Goal: Task Accomplishment & Management: Manage account settings

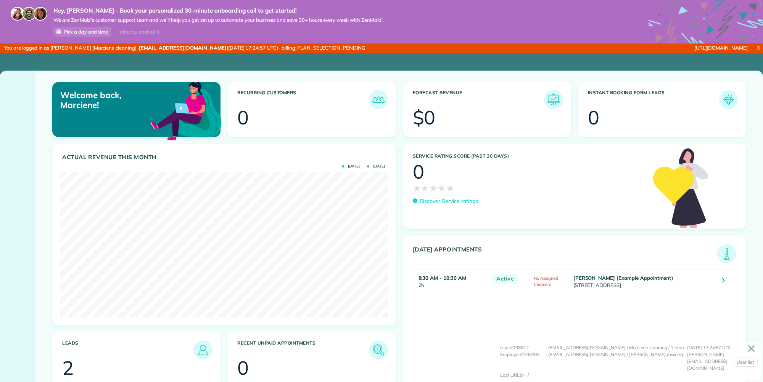
scroll to position [145, 328]
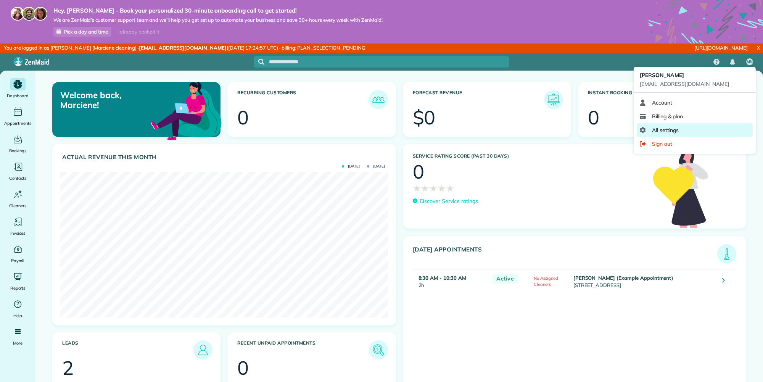
click at [664, 132] on span "All settings" at bounding box center [665, 130] width 27 height 8
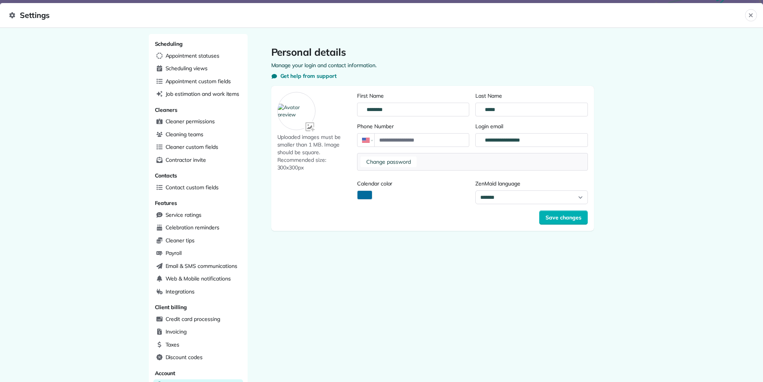
scroll to position [110, 0]
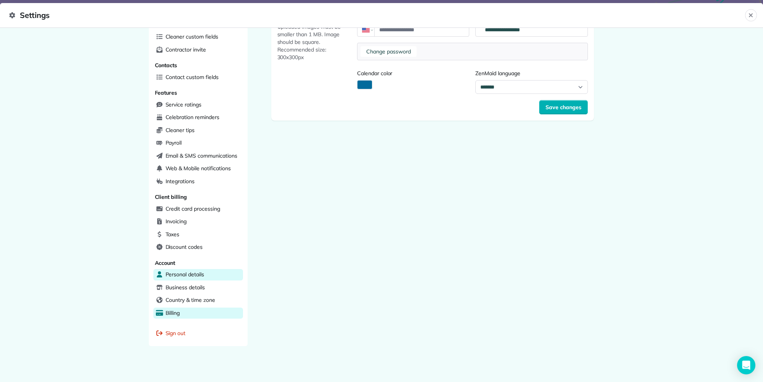
click at [181, 311] on div "Billing" at bounding box center [198, 313] width 90 height 11
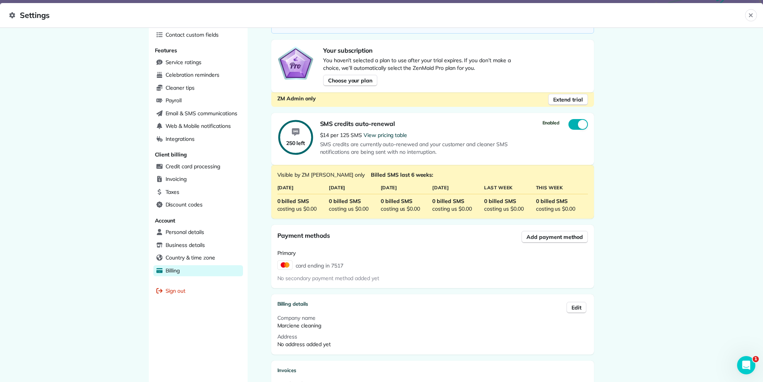
scroll to position [229, 0]
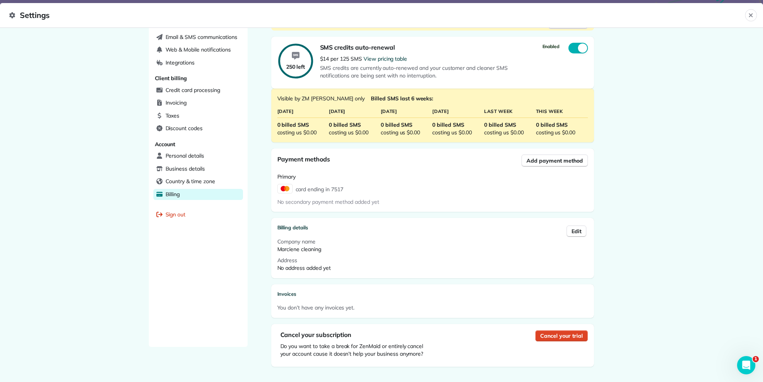
click at [558, 334] on span "Cancel your trial" at bounding box center [561, 336] width 42 height 8
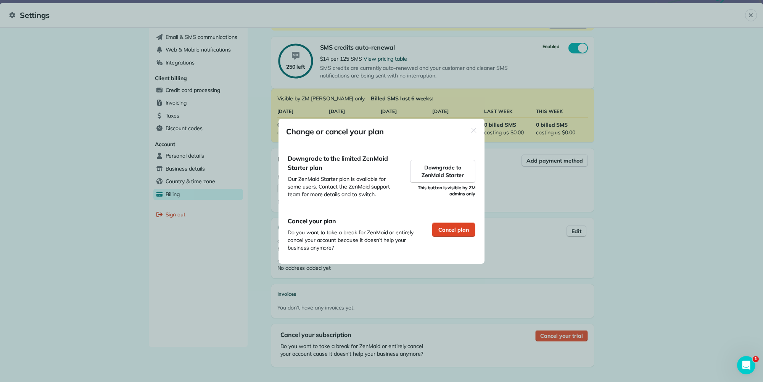
click at [445, 229] on span "Cancel plan" at bounding box center [453, 230] width 31 height 8
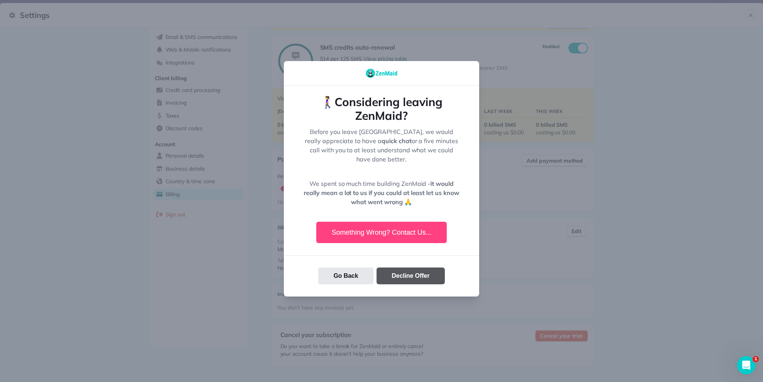
click at [406, 275] on button "Decline Offer" at bounding box center [411, 276] width 68 height 17
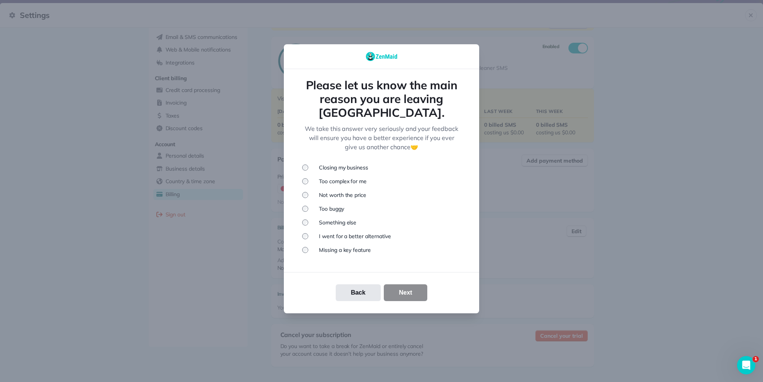
click at [334, 219] on li "Something else" at bounding box center [381, 223] width 159 height 8
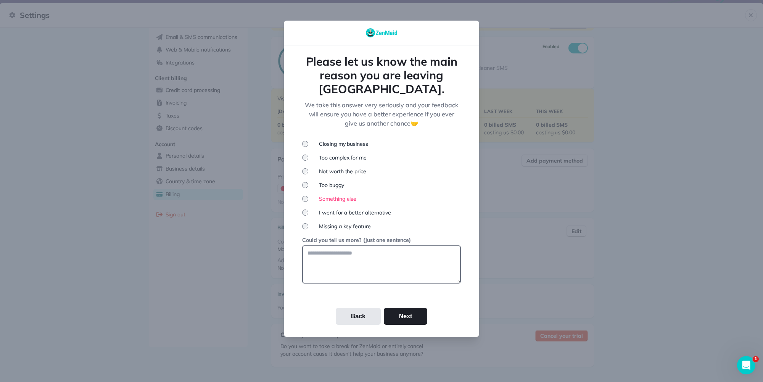
click at [339, 245] on textarea at bounding box center [381, 264] width 159 height 38
click at [337, 248] on textarea at bounding box center [381, 264] width 159 height 38
click at [358, 257] on textarea at bounding box center [381, 264] width 159 height 38
drag, startPoint x: 352, startPoint y: 265, endPoint x: 337, endPoint y: 250, distance: 21.6
click at [350, 263] on textarea at bounding box center [381, 264] width 159 height 38
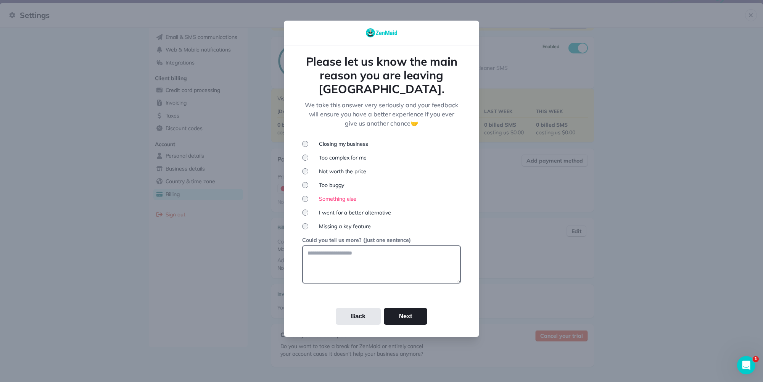
click at [337, 252] on textarea at bounding box center [381, 264] width 159 height 38
drag, startPoint x: 340, startPoint y: 262, endPoint x: 310, endPoint y: 273, distance: 31.3
click at [337, 263] on textarea at bounding box center [381, 264] width 159 height 38
drag, startPoint x: 310, startPoint y: 273, endPoint x: 306, endPoint y: 293, distance: 20.7
click at [309, 276] on textarea at bounding box center [381, 264] width 159 height 38
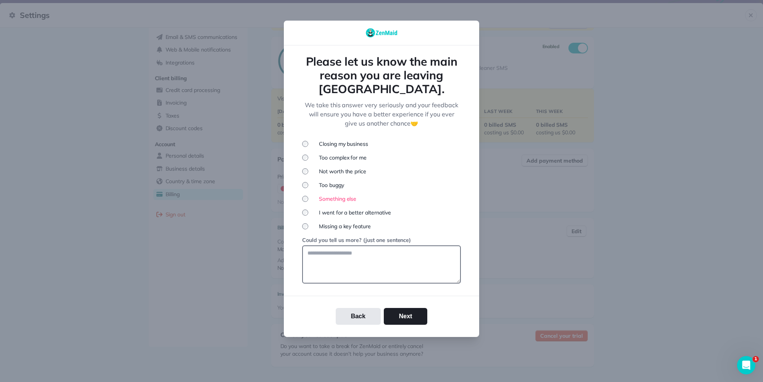
drag, startPoint x: 305, startPoint y: 292, endPoint x: 318, endPoint y: 256, distance: 37.5
click at [309, 280] on div "Please let us know the main reason you are leaving us. We take this answer very…" at bounding box center [381, 191] width 195 height 292
click at [319, 254] on textarea at bounding box center [381, 264] width 159 height 38
click at [320, 250] on textarea at bounding box center [381, 264] width 159 height 38
drag, startPoint x: 320, startPoint y: 269, endPoint x: 342, endPoint y: 254, distance: 26.7
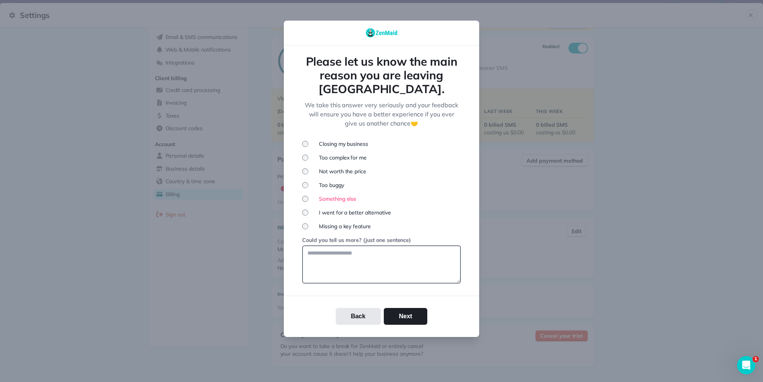
click at [321, 268] on textarea at bounding box center [381, 264] width 159 height 38
drag, startPoint x: 342, startPoint y: 254, endPoint x: 332, endPoint y: 276, distance: 24.3
click at [342, 255] on textarea at bounding box center [381, 264] width 159 height 38
drag, startPoint x: 323, startPoint y: 284, endPoint x: 332, endPoint y: 259, distance: 27.2
click at [323, 281] on div "Please let us know the main reason you are leaving us. We take this answer very…" at bounding box center [381, 191] width 195 height 292
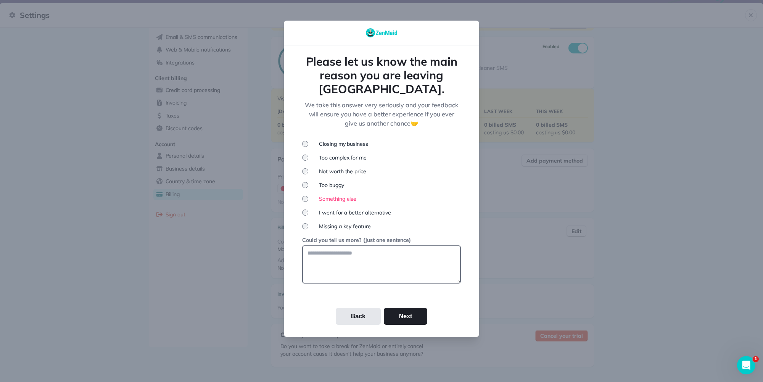
drag, startPoint x: 332, startPoint y: 259, endPoint x: 405, endPoint y: 276, distance: 74.9
click at [332, 259] on textarea at bounding box center [381, 264] width 159 height 38
click at [456, 275] on textarea at bounding box center [381, 264] width 159 height 38
click at [380, 254] on textarea at bounding box center [381, 264] width 159 height 38
drag, startPoint x: 332, startPoint y: 248, endPoint x: 322, endPoint y: 223, distance: 27.1
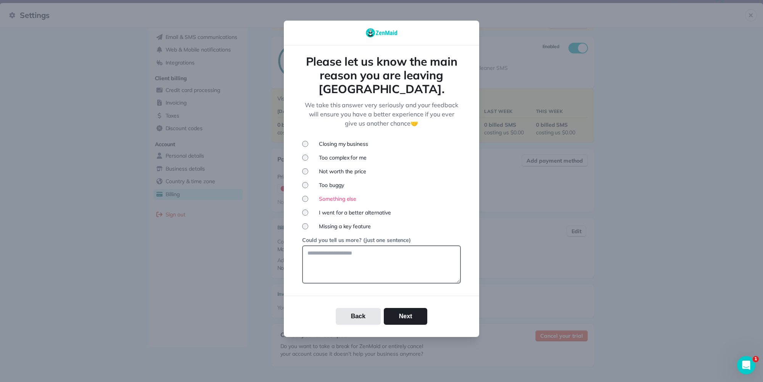
click at [330, 248] on textarea at bounding box center [381, 264] width 159 height 38
click at [324, 222] on li "Missing a key feature" at bounding box center [381, 226] width 159 height 8
click at [321, 253] on textarea at bounding box center [381, 264] width 159 height 38
click at [324, 195] on li "Something else" at bounding box center [381, 199] width 159 height 8
click at [328, 245] on textarea at bounding box center [381, 264] width 159 height 38
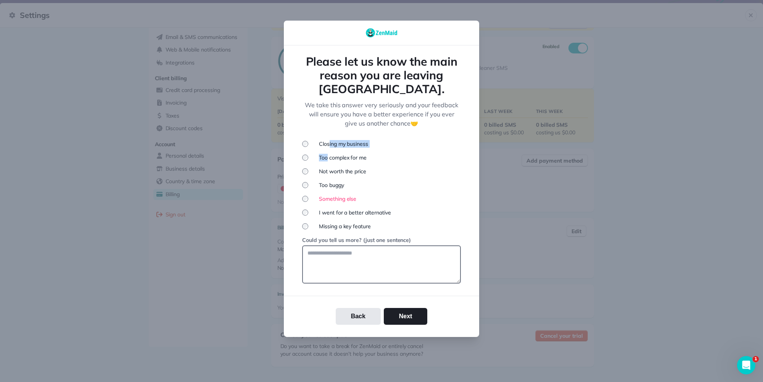
click at [326, 140] on ul "Closing my business Too complex for me Not worth the price Too buggy Something …" at bounding box center [381, 185] width 159 height 90
click at [326, 140] on li "Closing my business" at bounding box center [381, 144] width 159 height 8
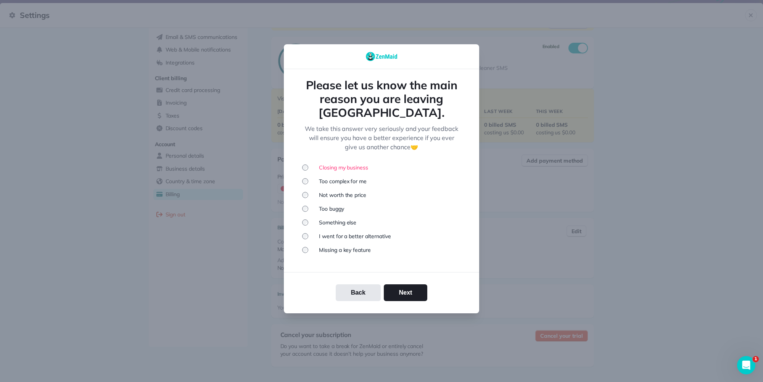
click at [326, 219] on li "Something else" at bounding box center [381, 223] width 159 height 8
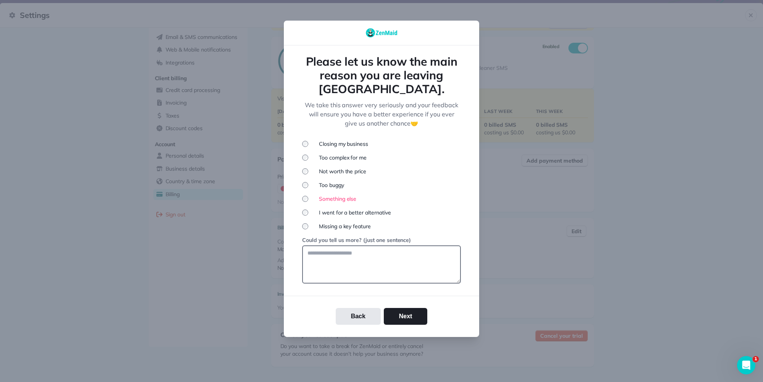
click at [330, 245] on textarea at bounding box center [381, 264] width 159 height 38
click at [330, 251] on textarea at bounding box center [381, 264] width 159 height 38
click at [336, 263] on textarea at bounding box center [381, 264] width 159 height 38
click at [371, 267] on textarea at bounding box center [381, 264] width 159 height 38
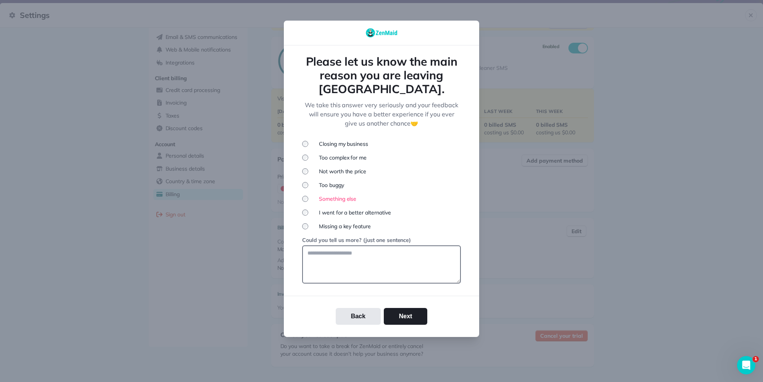
drag, startPoint x: 371, startPoint y: 267, endPoint x: 565, endPoint y: 94, distance: 259.7
click at [374, 265] on textarea at bounding box center [381, 264] width 159 height 38
drag, startPoint x: 328, startPoint y: 253, endPoint x: 350, endPoint y: 262, distance: 23.8
click at [350, 262] on textarea at bounding box center [381, 264] width 159 height 38
drag, startPoint x: 316, startPoint y: 253, endPoint x: 316, endPoint y: 248, distance: 5.0
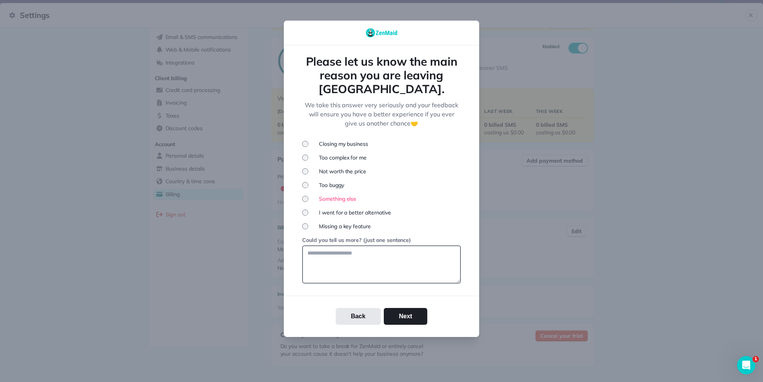
click at [316, 250] on textarea at bounding box center [381, 264] width 159 height 38
click at [316, 247] on textarea at bounding box center [381, 264] width 159 height 38
click at [319, 227] on div "Survey Closing my business Too complex for me Not worth the price Too buggy Som…" at bounding box center [381, 211] width 159 height 143
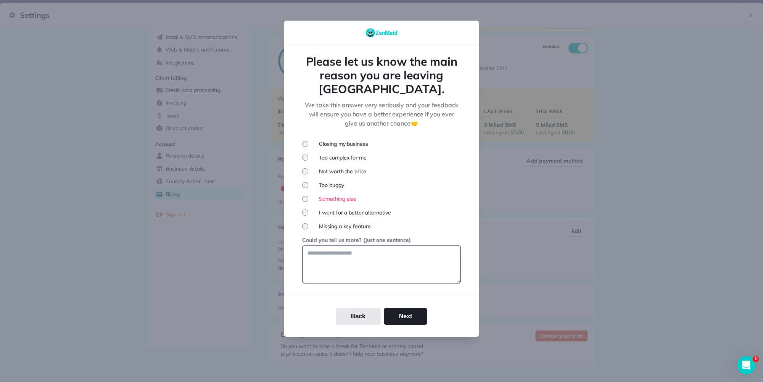
drag, startPoint x: 321, startPoint y: 221, endPoint x: 329, endPoint y: 246, distance: 25.5
click at [321, 223] on li "Missing a key feature" at bounding box center [381, 226] width 159 height 8
click at [330, 254] on textarea at bounding box center [381, 264] width 159 height 38
click at [329, 253] on textarea at bounding box center [381, 264] width 159 height 38
drag, startPoint x: 329, startPoint y: 253, endPoint x: 312, endPoint y: 243, distance: 19.8
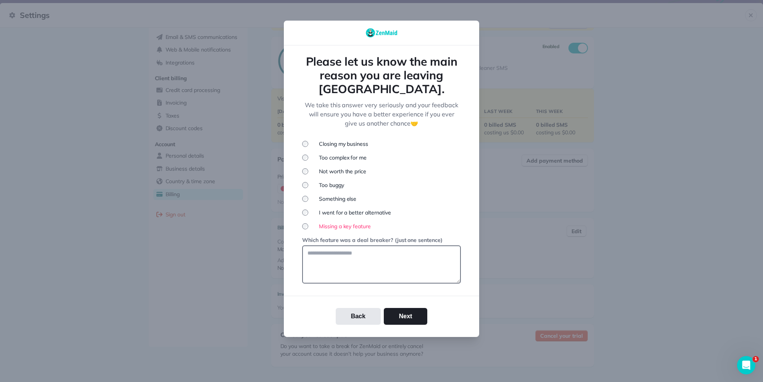
click at [323, 249] on textarea at bounding box center [381, 264] width 159 height 38
drag, startPoint x: 314, startPoint y: 246, endPoint x: 329, endPoint y: 257, distance: 18.5
click at [346, 263] on textarea at bounding box center [381, 264] width 159 height 38
drag, startPoint x: 323, startPoint y: 262, endPoint x: 322, endPoint y: 255, distance: 6.6
click at [339, 266] on textarea at bounding box center [381, 264] width 159 height 38
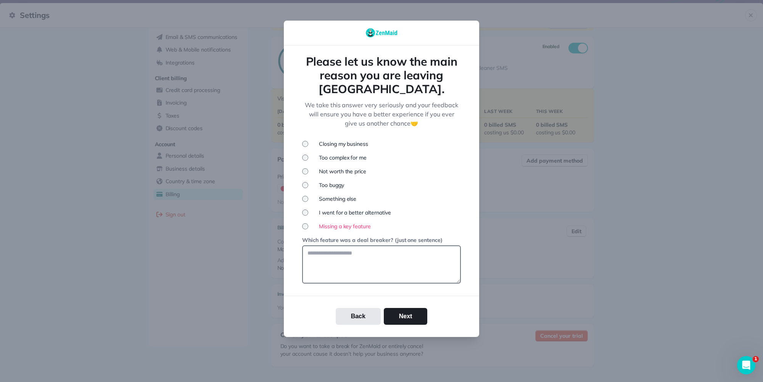
drag, startPoint x: 337, startPoint y: 269, endPoint x: 317, endPoint y: 248, distance: 28.3
click at [346, 271] on div "Please let us know the main reason you are leaving us. We take this answer very…" at bounding box center [381, 191] width 195 height 292
drag, startPoint x: 342, startPoint y: 254, endPoint x: 326, endPoint y: 253, distance: 16.4
click at [353, 260] on div "Which feature was a deal breaker? (just one sentence)" at bounding box center [381, 259] width 159 height 47
click at [319, 253] on textarea at bounding box center [381, 264] width 159 height 38
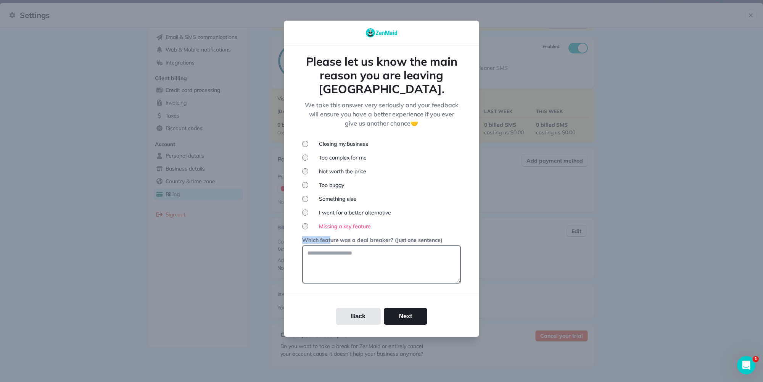
click at [320, 251] on textarea at bounding box center [381, 264] width 159 height 38
click at [319, 247] on textarea at bounding box center [381, 264] width 159 height 38
click at [316, 247] on textarea at bounding box center [381, 264] width 159 height 38
drag, startPoint x: 315, startPoint y: 247, endPoint x: 329, endPoint y: 254, distance: 15.7
click at [316, 248] on textarea at bounding box center [381, 264] width 159 height 38
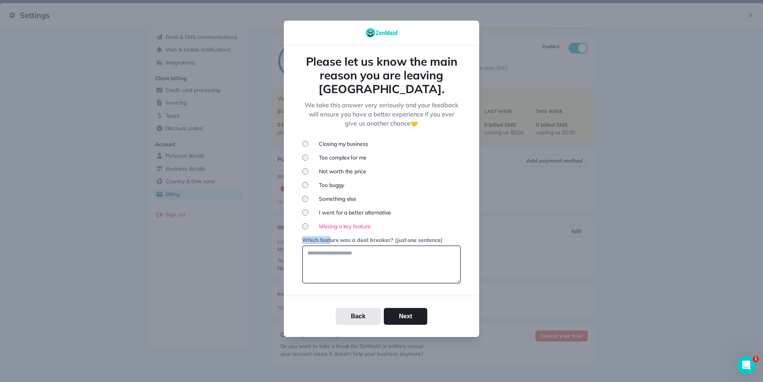
drag, startPoint x: 329, startPoint y: 254, endPoint x: 338, endPoint y: 247, distance: 10.8
click at [330, 253] on textarea at bounding box center [381, 264] width 159 height 38
drag, startPoint x: 338, startPoint y: 247, endPoint x: 326, endPoint y: 243, distance: 13.0
click at [336, 246] on textarea at bounding box center [381, 264] width 159 height 38
drag, startPoint x: 326, startPoint y: 243, endPoint x: 371, endPoint y: 279, distance: 58.2
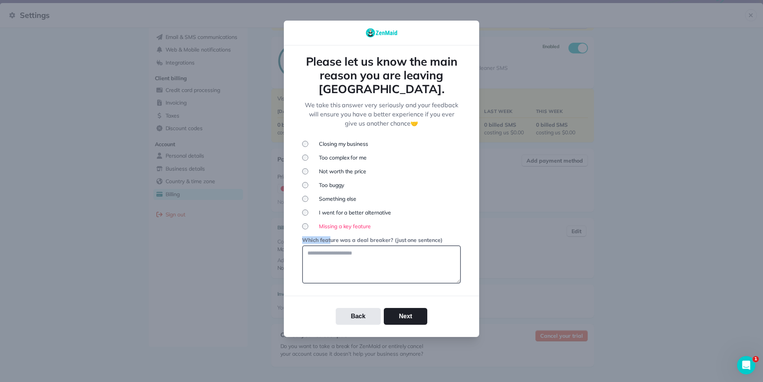
click at [331, 245] on textarea at bounding box center [381, 264] width 159 height 38
click at [401, 308] on button "Next" at bounding box center [406, 316] width 44 height 17
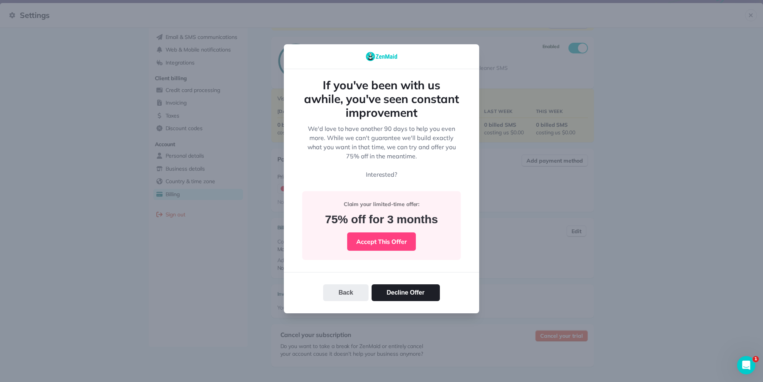
click at [350, 288] on button "Back" at bounding box center [345, 292] width 45 height 17
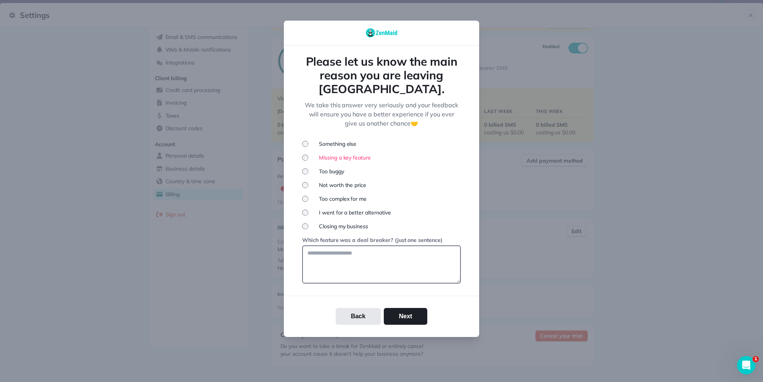
click at [346, 263] on textarea at bounding box center [381, 264] width 159 height 38
click at [346, 255] on textarea at bounding box center [381, 264] width 159 height 38
click at [342, 251] on textarea at bounding box center [381, 264] width 159 height 38
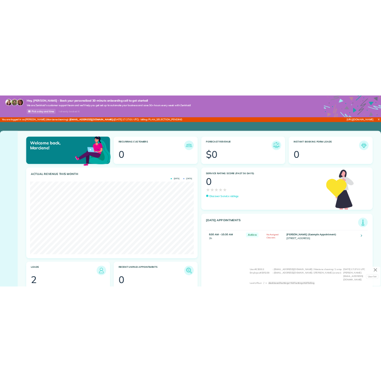
scroll to position [381481, 381299]
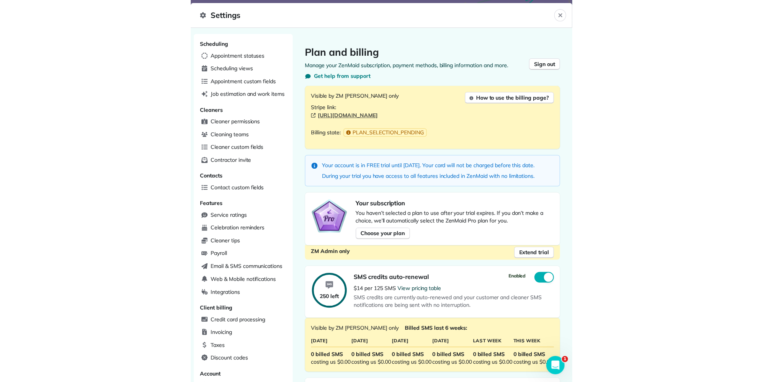
scroll to position [245, 0]
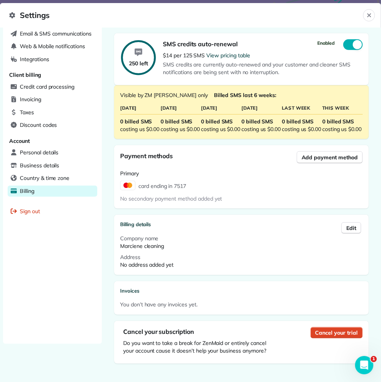
click at [330, 337] on button "Cancel your trial" at bounding box center [337, 332] width 52 height 11
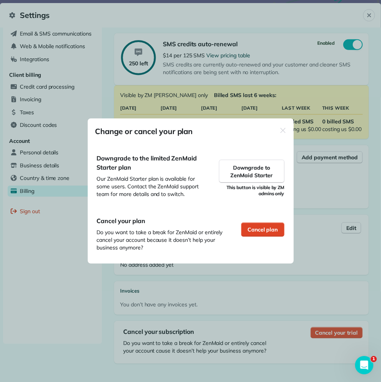
click at [255, 233] on span "Cancel plan" at bounding box center [263, 230] width 31 height 8
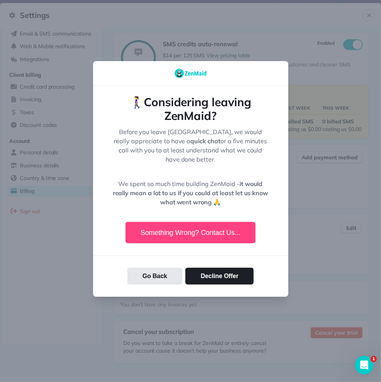
drag, startPoint x: 207, startPoint y: 271, endPoint x: 207, endPoint y: 265, distance: 5.3
click at [207, 271] on button "Decline Offer" at bounding box center [219, 276] width 68 height 17
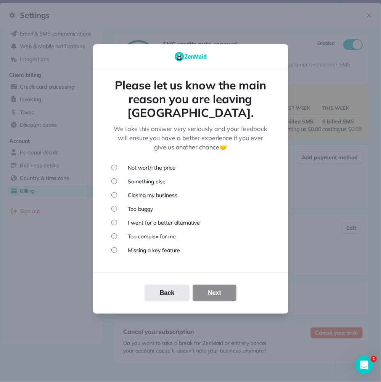
click at [139, 191] on li "Closing my business" at bounding box center [190, 195] width 159 height 8
click at [138, 168] on ul "Not worth the price Something else Closing my business Too buggy I went for a b…" at bounding box center [190, 209] width 159 height 90
click at [136, 177] on li "Something else" at bounding box center [190, 181] width 159 height 8
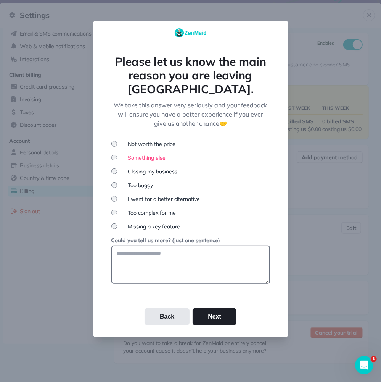
click at [150, 253] on textarea at bounding box center [190, 264] width 159 height 38
click at [150, 251] on textarea at bounding box center [190, 264] width 159 height 38
drag, startPoint x: 157, startPoint y: 258, endPoint x: 161, endPoint y: 255, distance: 4.6
click at [168, 262] on textarea at bounding box center [190, 264] width 159 height 38
drag, startPoint x: 156, startPoint y: 253, endPoint x: 187, endPoint y: 259, distance: 31.4
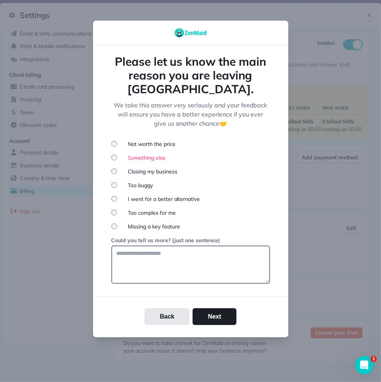
click at [190, 266] on textarea at bounding box center [190, 264] width 159 height 38
drag, startPoint x: 187, startPoint y: 261, endPoint x: 213, endPoint y: 266, distance: 26.4
click at [219, 271] on textarea at bounding box center [190, 264] width 159 height 38
click at [214, 308] on button "Next" at bounding box center [215, 316] width 44 height 17
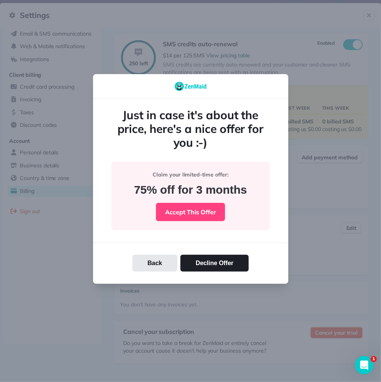
click at [204, 271] on div "Back Decline Offer" at bounding box center [190, 262] width 195 height 41
click at [204, 266] on button "Decline Offer" at bounding box center [215, 263] width 68 height 17
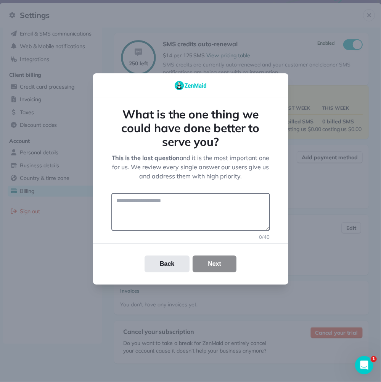
click at [182, 211] on textarea at bounding box center [190, 212] width 159 height 38
drag, startPoint x: 158, startPoint y: 210, endPoint x: 161, endPoint y: 217, distance: 8.4
click at [159, 213] on textarea at bounding box center [190, 212] width 159 height 38
drag, startPoint x: 178, startPoint y: 208, endPoint x: 197, endPoint y: 237, distance: 34.4
click at [198, 236] on div "What is the one thing we could have done better to serve you? This is the last …" at bounding box center [190, 191] width 195 height 186
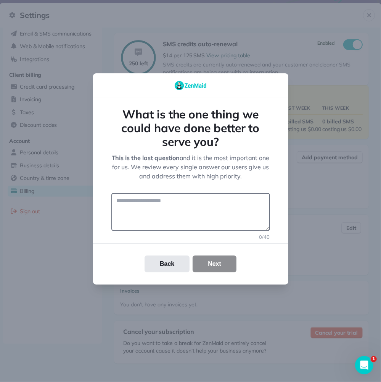
click at [206, 266] on div "Back Next" at bounding box center [190, 263] width 195 height 17
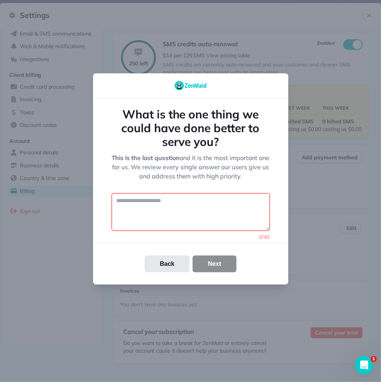
click at [208, 260] on div "Back Next" at bounding box center [190, 263] width 195 height 17
drag, startPoint x: 208, startPoint y: 260, endPoint x: 365, endPoint y: 264, distance: 157.7
click at [211, 260] on div "Back Next" at bounding box center [190, 263] width 195 height 17
click at [277, 60] on div at bounding box center [190, 191] width 381 height 382
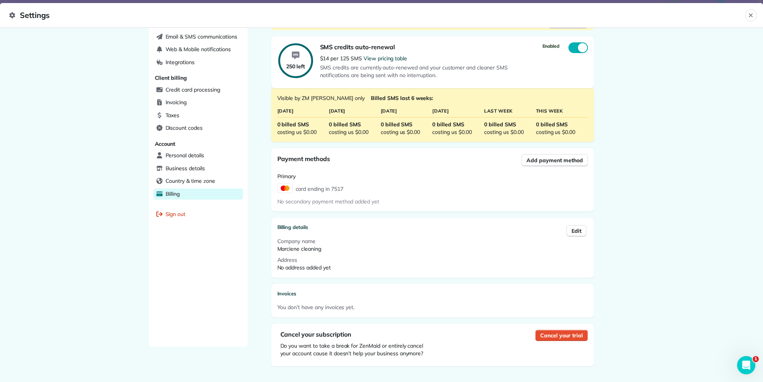
scroll to position [0, 0]
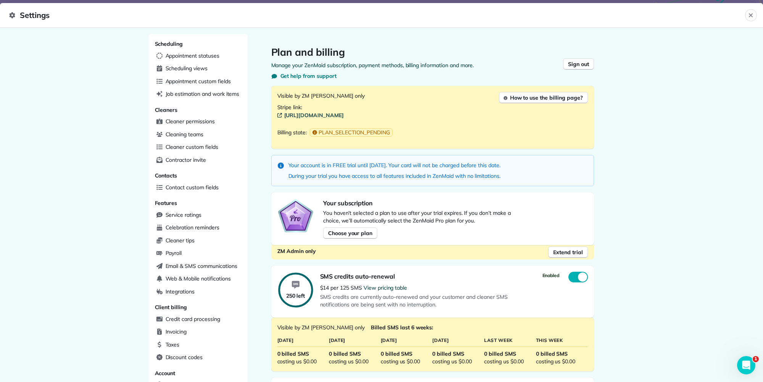
click at [341, 115] on link "https://dashboard.stripe.com/customers/cus_T99amWZg1seKLZ" at bounding box center [432, 115] width 311 height 8
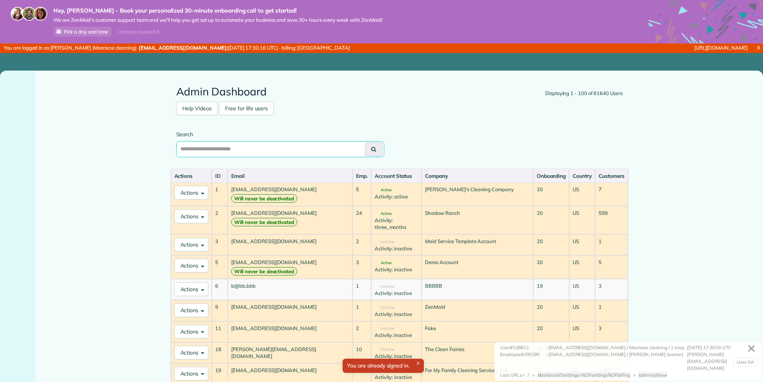
click at [299, 147] on input "text" at bounding box center [280, 149] width 208 height 16
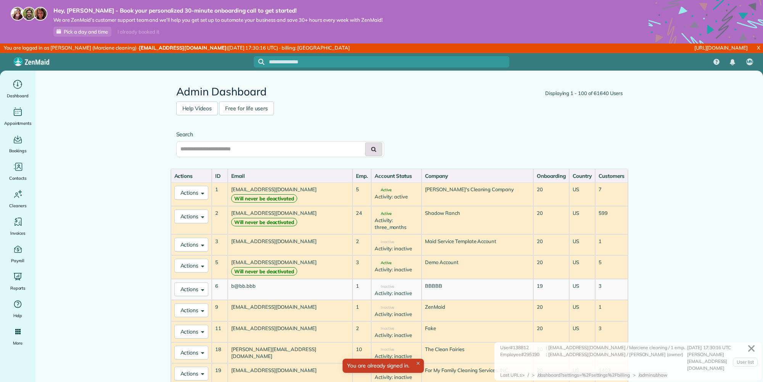
click at [373, 149] on icon at bounding box center [373, 149] width 5 height 5
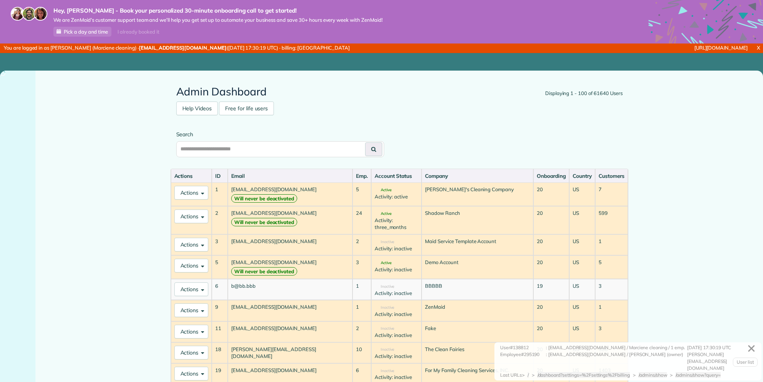
click at [300, 158] on div "Search" at bounding box center [400, 148] width 458 height 42
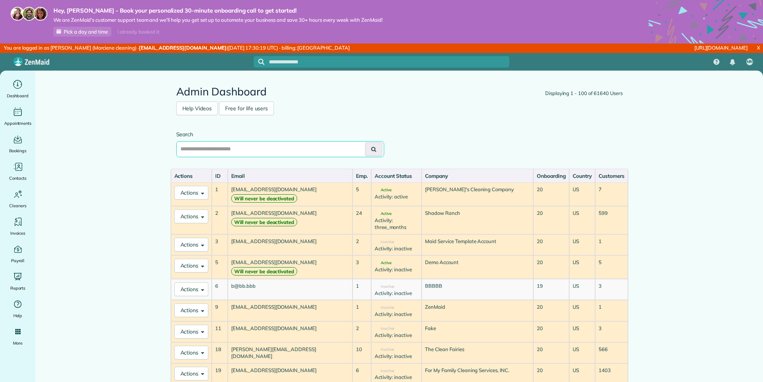
click at [331, 149] on input "text" at bounding box center [280, 149] width 208 height 16
paste input "**********"
type input "**********"
click at [368, 151] on button at bounding box center [373, 149] width 17 height 14
